Goal: Find specific page/section: Find specific page/section

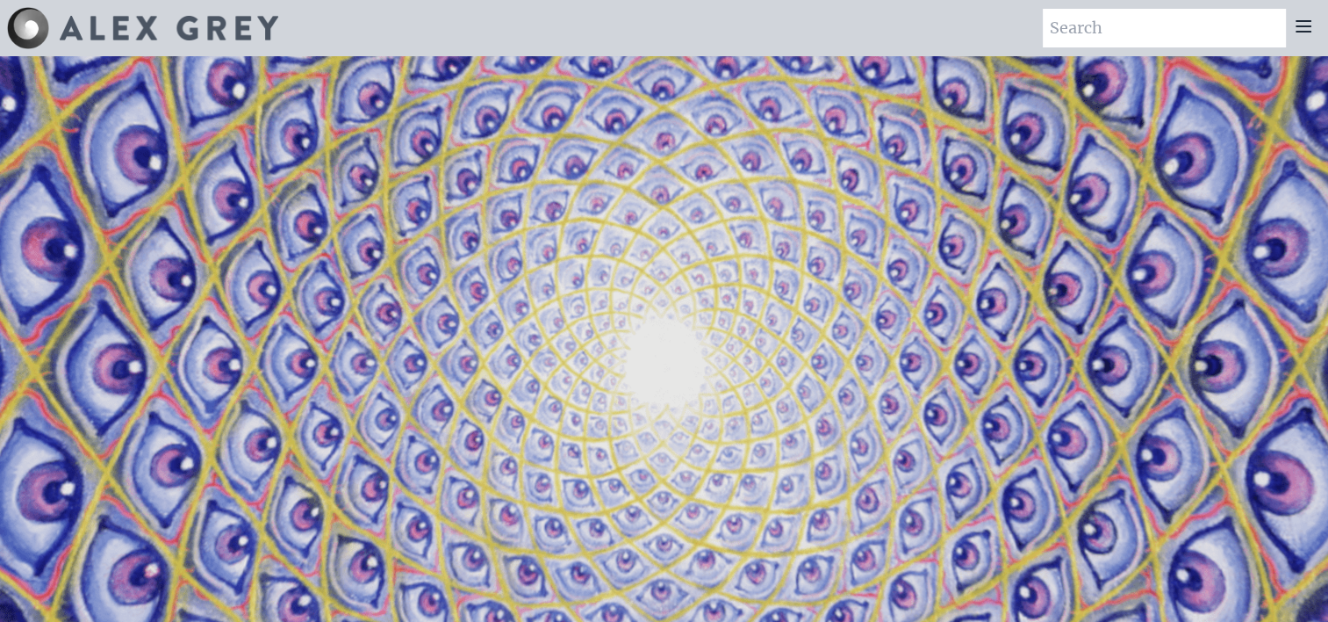
click at [29, 25] on img at bounding box center [28, 28] width 42 height 42
click at [1300, 28] on icon at bounding box center [1303, 26] width 21 height 21
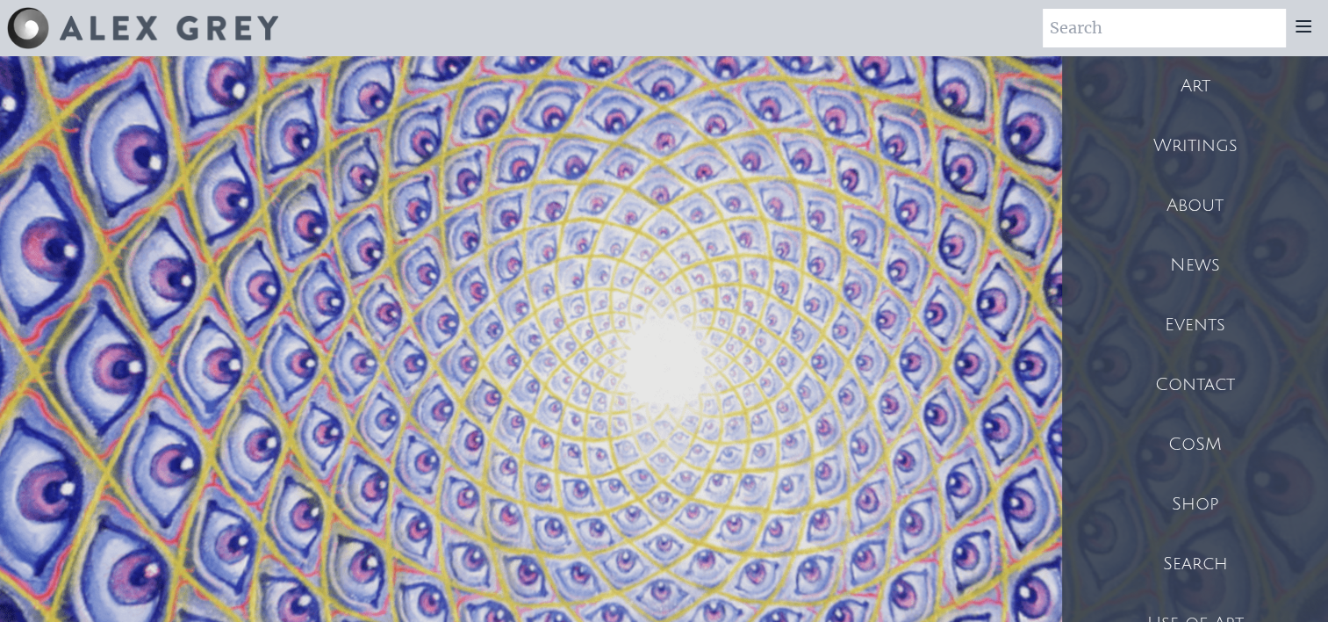
click at [1236, 159] on div "Writings" at bounding box center [1195, 146] width 266 height 60
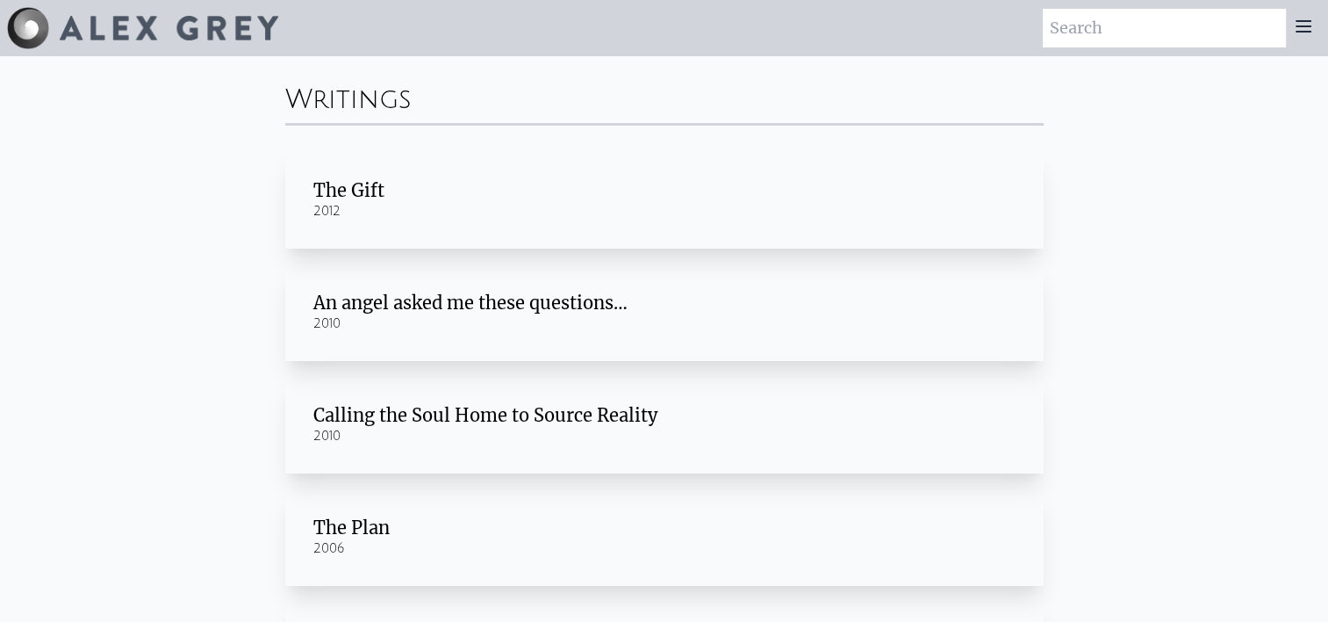
click at [1304, 39] on div at bounding box center [1303, 28] width 35 height 39
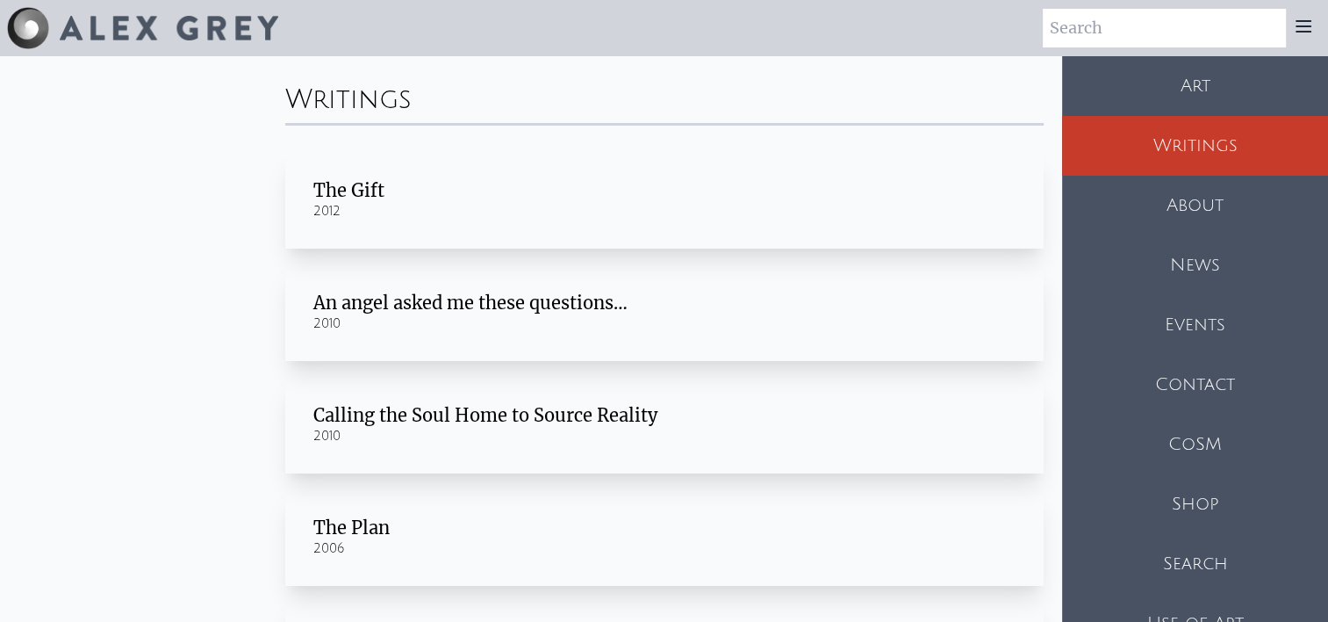
click at [1168, 494] on div "Shop" at bounding box center [1195, 504] width 266 height 60
